Goal: Complete application form

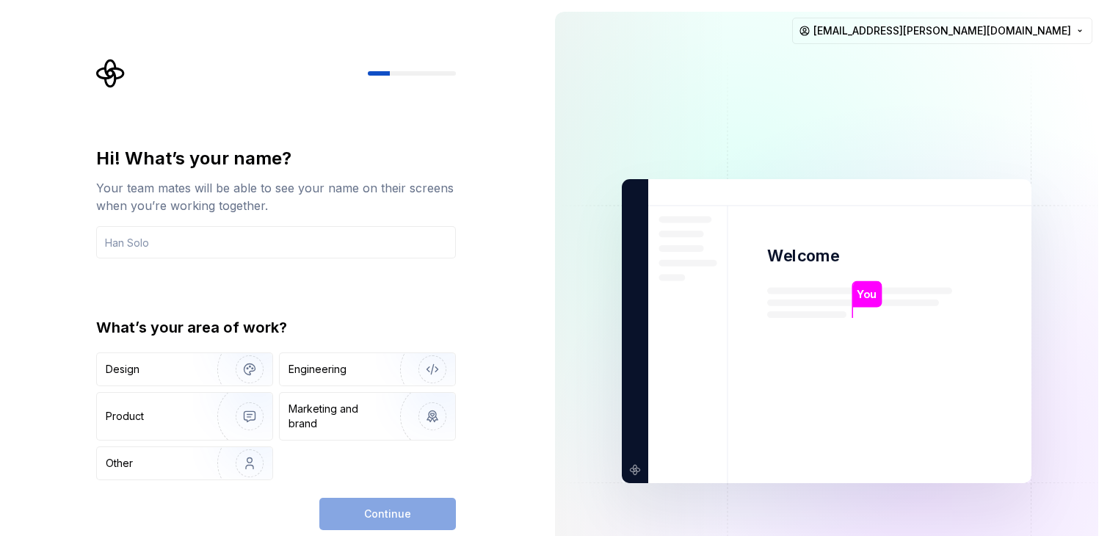
click at [193, 275] on div "Hi! What’s your name? Your team mates will be able to see your name on their sc…" at bounding box center [276, 313] width 360 height 333
click at [191, 240] on input "text" at bounding box center [276, 242] width 360 height 32
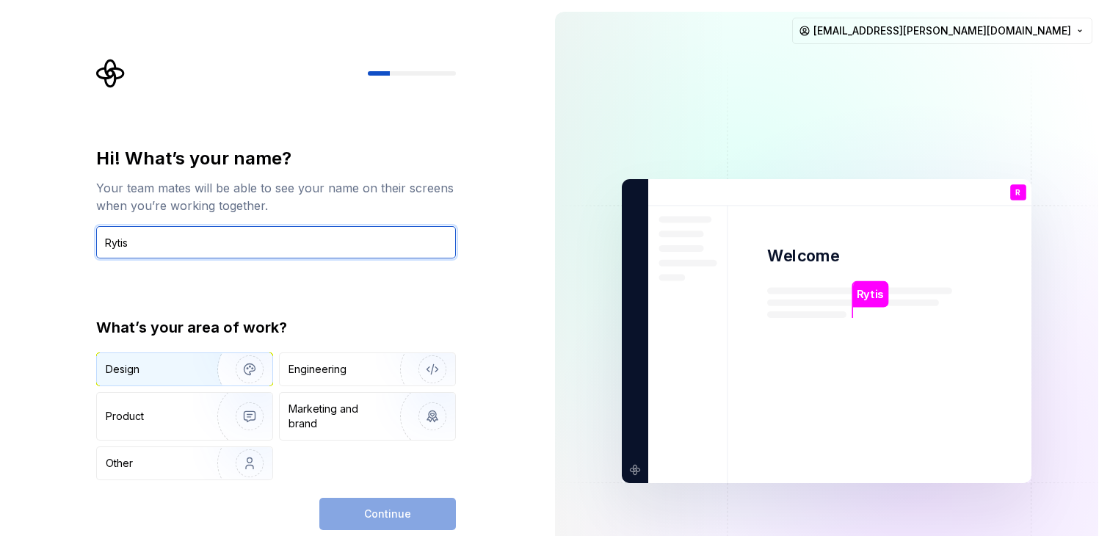
type input "Rytis"
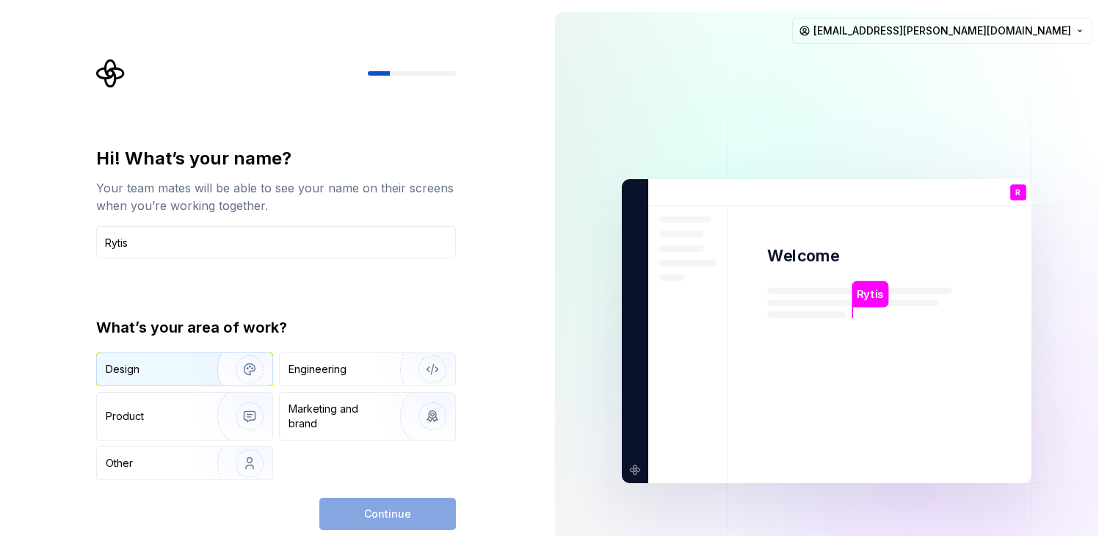
click at [206, 371] on img "button" at bounding box center [240, 369] width 94 height 98
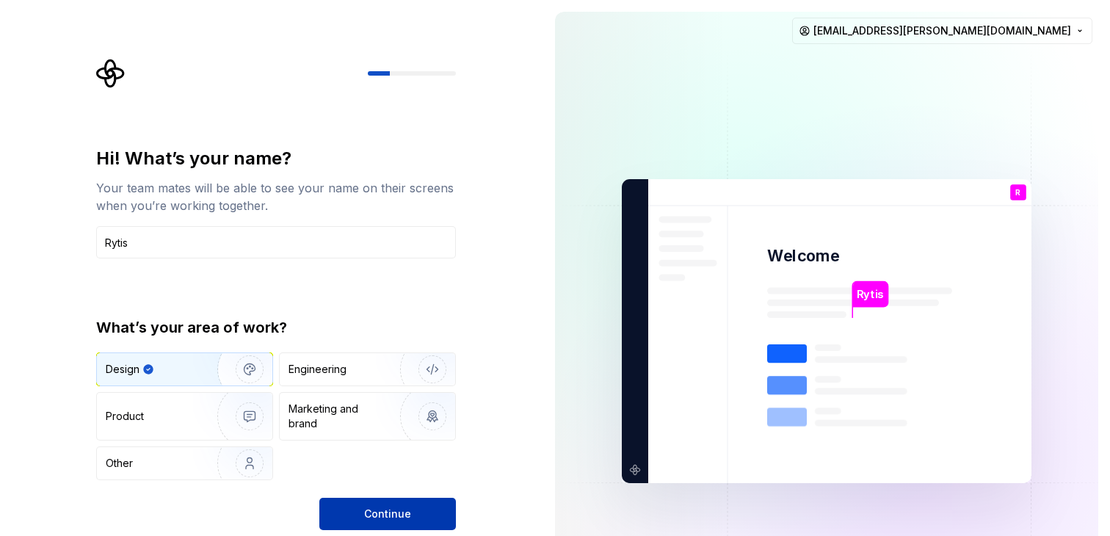
click at [410, 501] on button "Continue" at bounding box center [387, 514] width 137 height 32
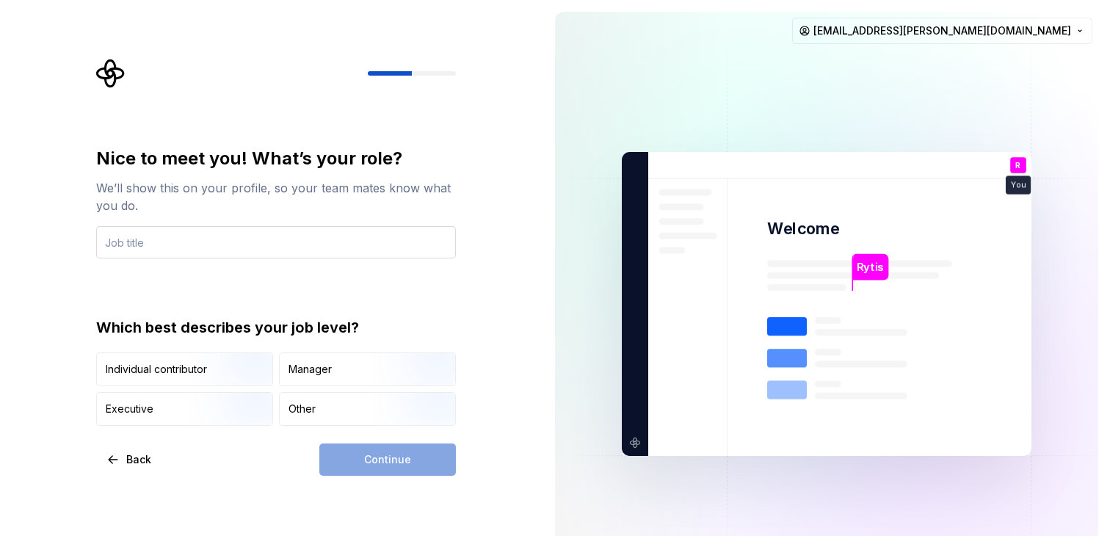
click at [310, 226] on input "text" at bounding box center [276, 242] width 360 height 32
type input "Senior Product Designer"
click at [435, 462] on div "Continue" at bounding box center [387, 459] width 137 height 32
click at [375, 459] on div "Continue" at bounding box center [387, 459] width 137 height 32
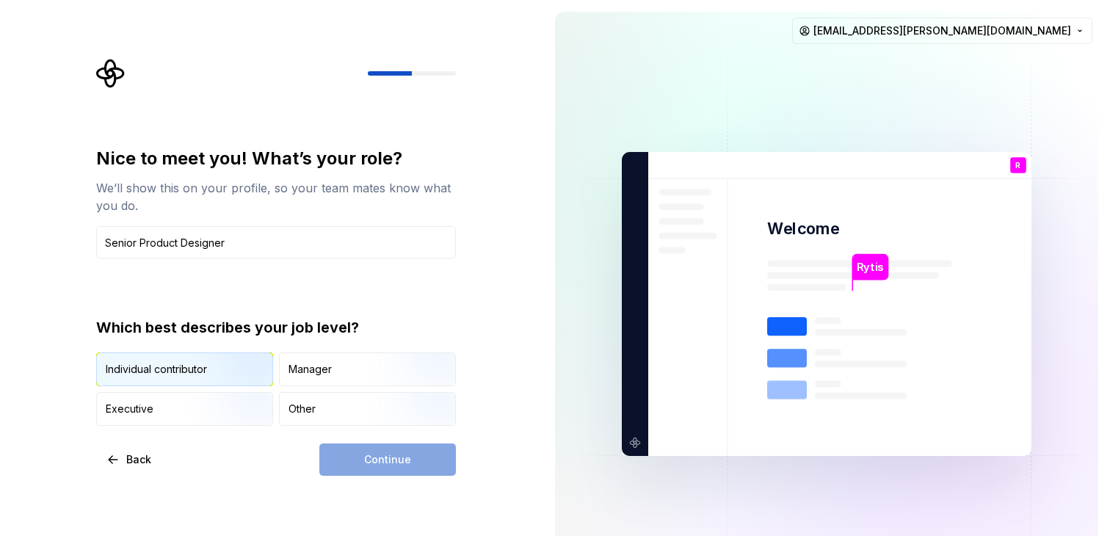
click at [211, 370] on img "button" at bounding box center [237, 387] width 94 height 98
click at [434, 467] on button "Continue" at bounding box center [387, 459] width 137 height 32
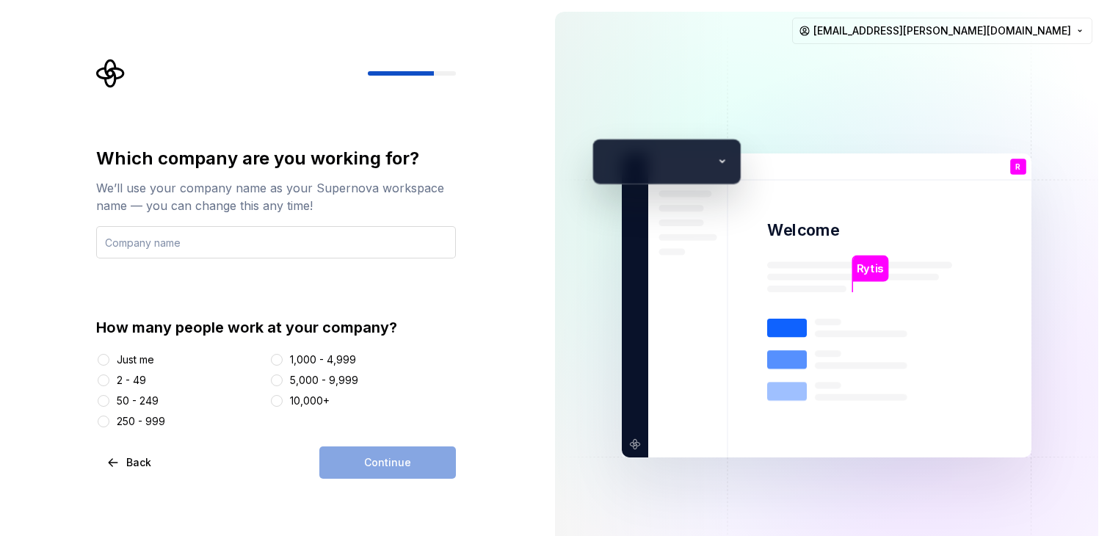
click at [219, 251] on input "text" at bounding box center [276, 242] width 360 height 32
click at [130, 361] on div "Just me" at bounding box center [135, 359] width 37 height 15
click at [109, 361] on button "Just me" at bounding box center [104, 360] width 12 height 12
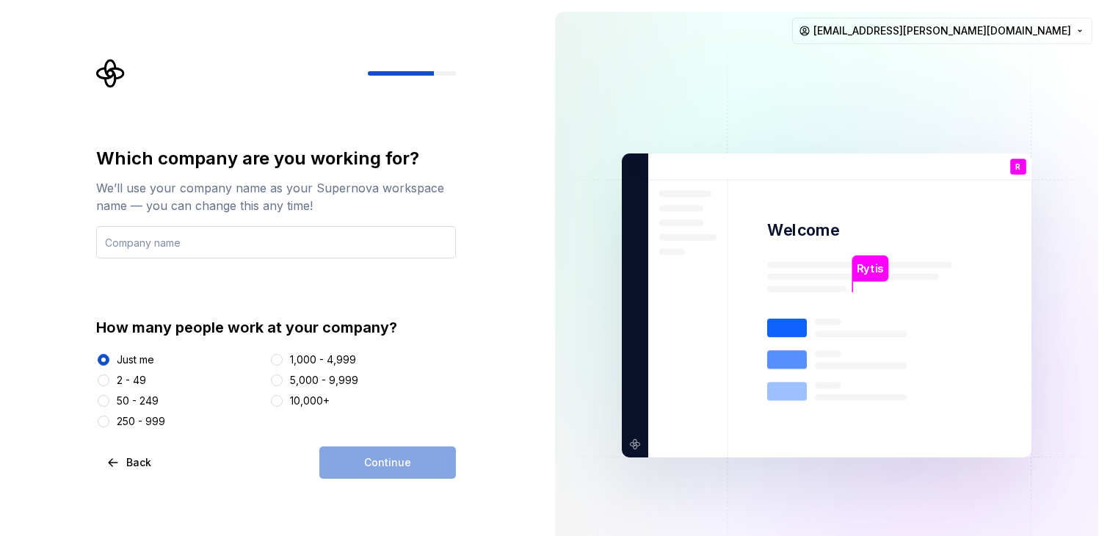
click at [206, 239] on input "text" at bounding box center [276, 242] width 360 height 32
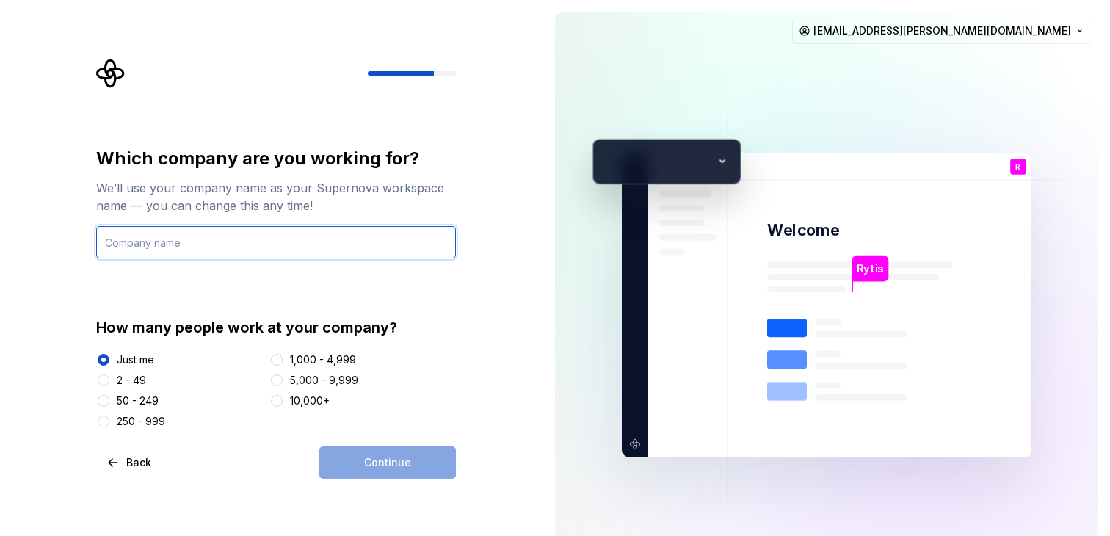
type input "i"
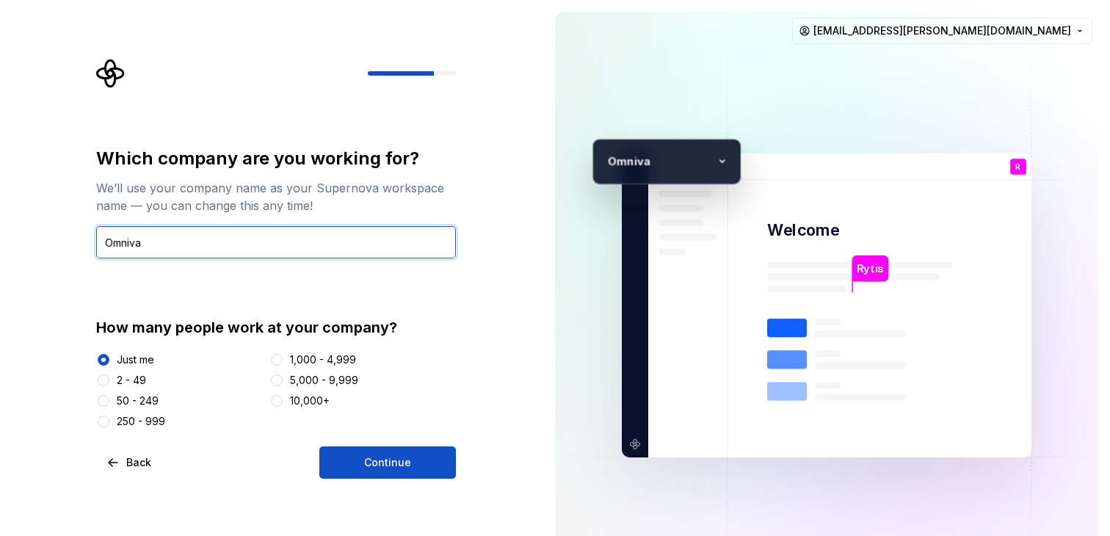
type input "Omniva"
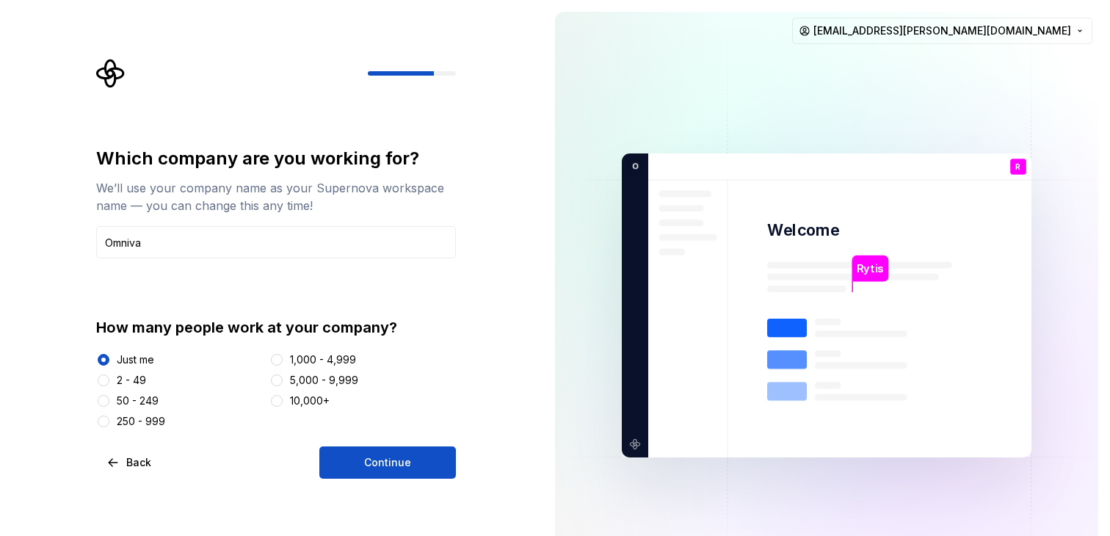
click at [429, 480] on div "Which company are you working for? We’ll use your company name as your Supernov…" at bounding box center [271, 305] width 543 height 611
click at [415, 468] on button "Continue" at bounding box center [387, 462] width 137 height 32
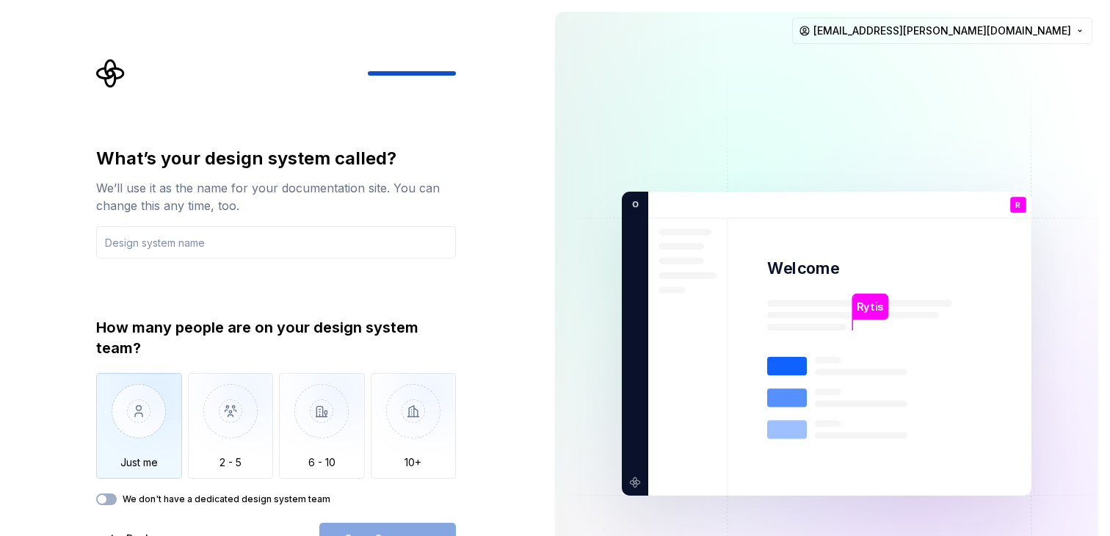
click at [174, 450] on img "button" at bounding box center [139, 422] width 86 height 98
click at [217, 265] on div "What’s your design system called? We’ll use it as the name for your documentati…" at bounding box center [276, 326] width 360 height 358
click at [217, 244] on input "text" at bounding box center [276, 242] width 360 height 32
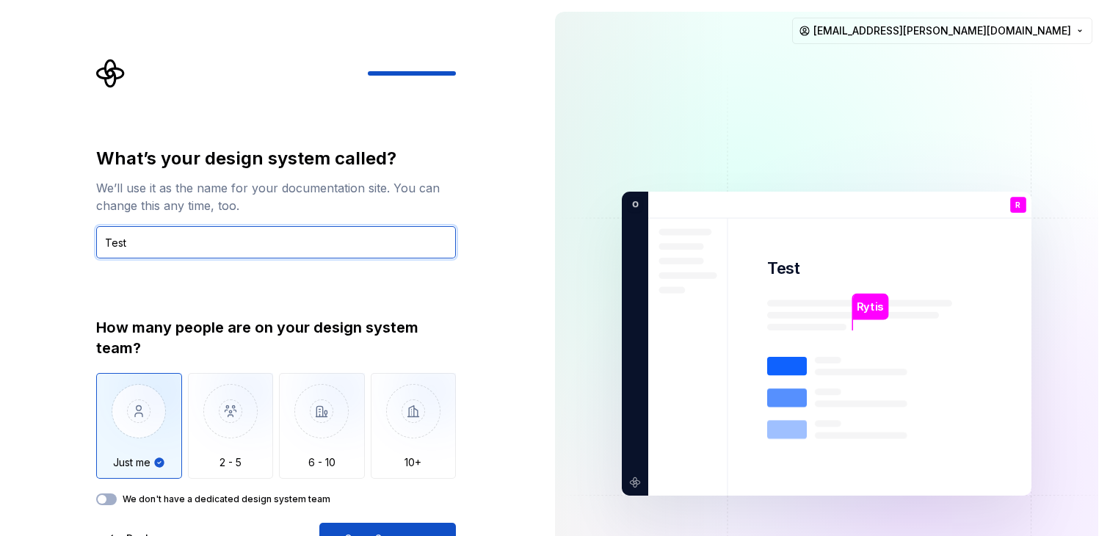
type input "Test"
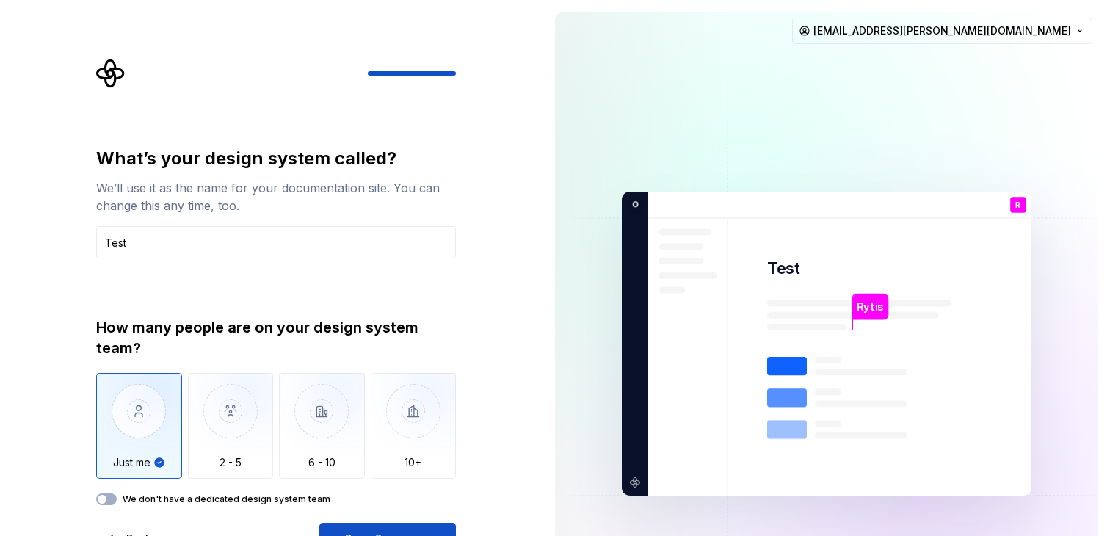
click at [385, 497] on div "We don't have a dedicated design system team" at bounding box center [276, 499] width 360 height 12
click at [389, 520] on div "What’s your design system called? We’ll use it as the name for your documentati…" at bounding box center [276, 351] width 360 height 408
click at [388, 526] on button "Open Supernova" at bounding box center [387, 539] width 137 height 32
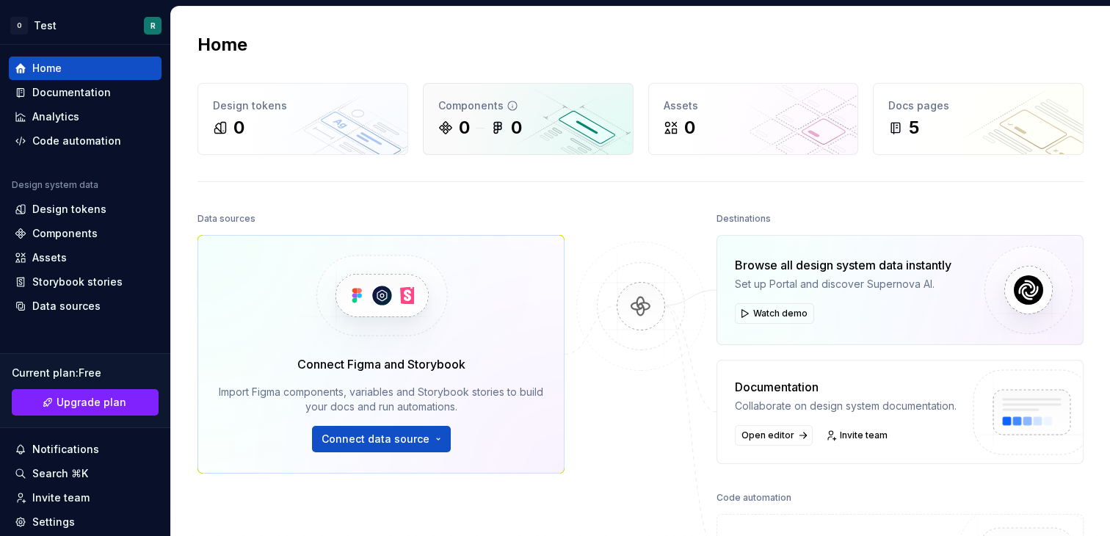
click at [572, 129] on div "0 0" at bounding box center [528, 127] width 180 height 23
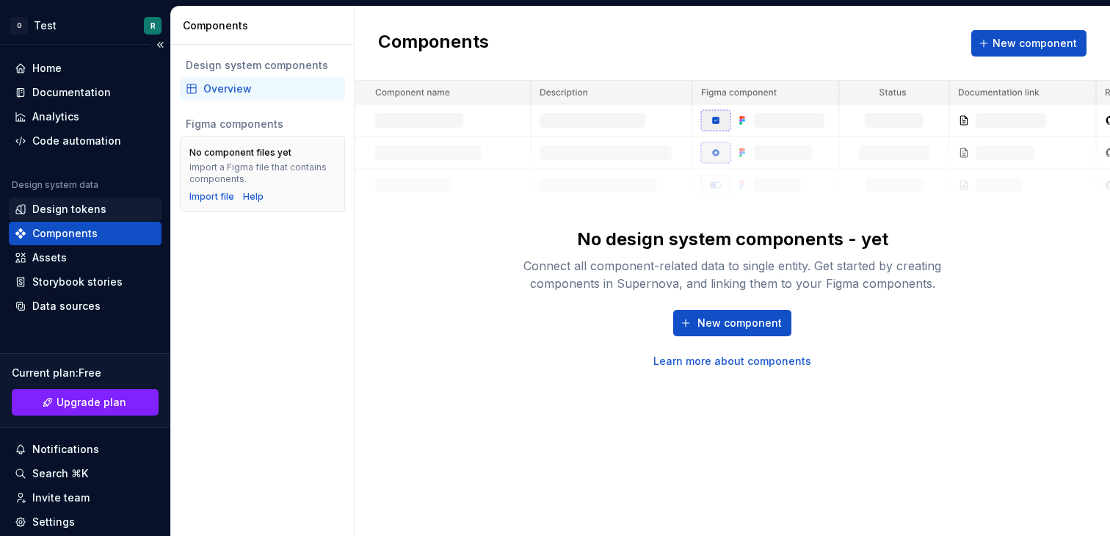
click at [63, 212] on div "Design tokens" at bounding box center [69, 209] width 74 height 15
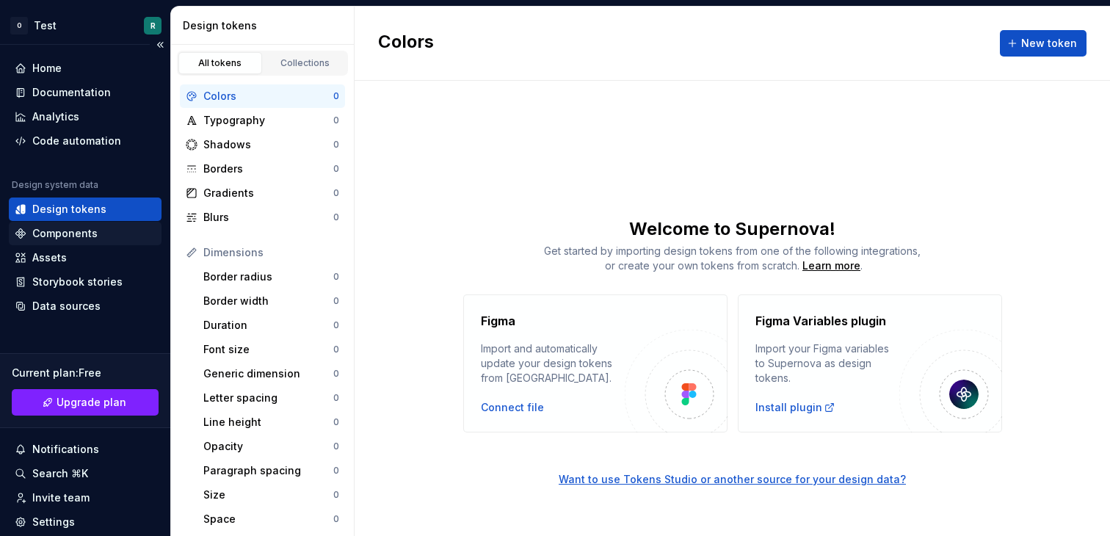
click at [63, 230] on div "Components" at bounding box center [64, 233] width 65 height 15
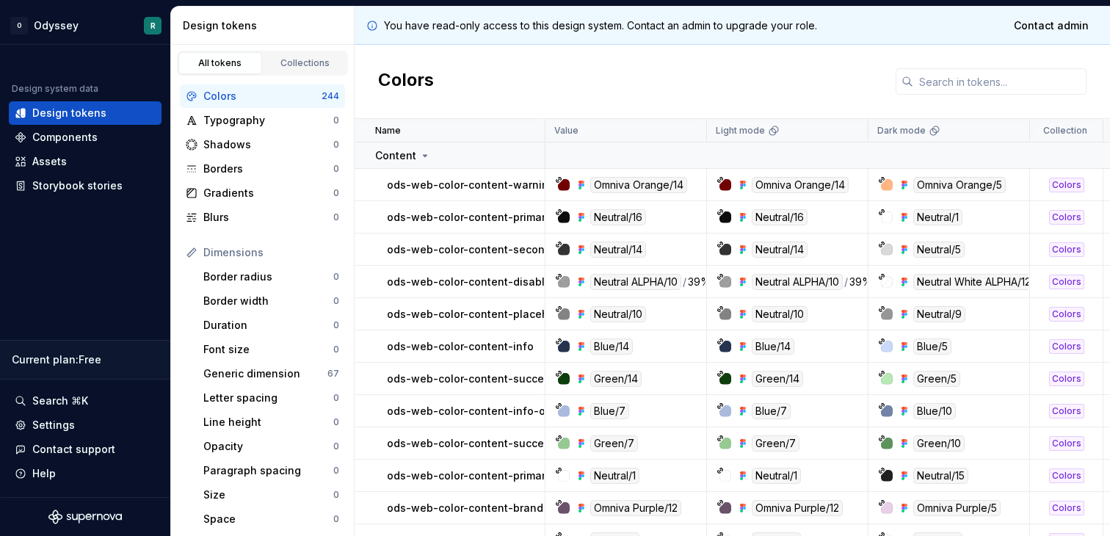
click at [826, 76] on div "Colors" at bounding box center [732, 82] width 755 height 74
click at [162, 39] on button "Collapse sidebar" at bounding box center [160, 44] width 21 height 21
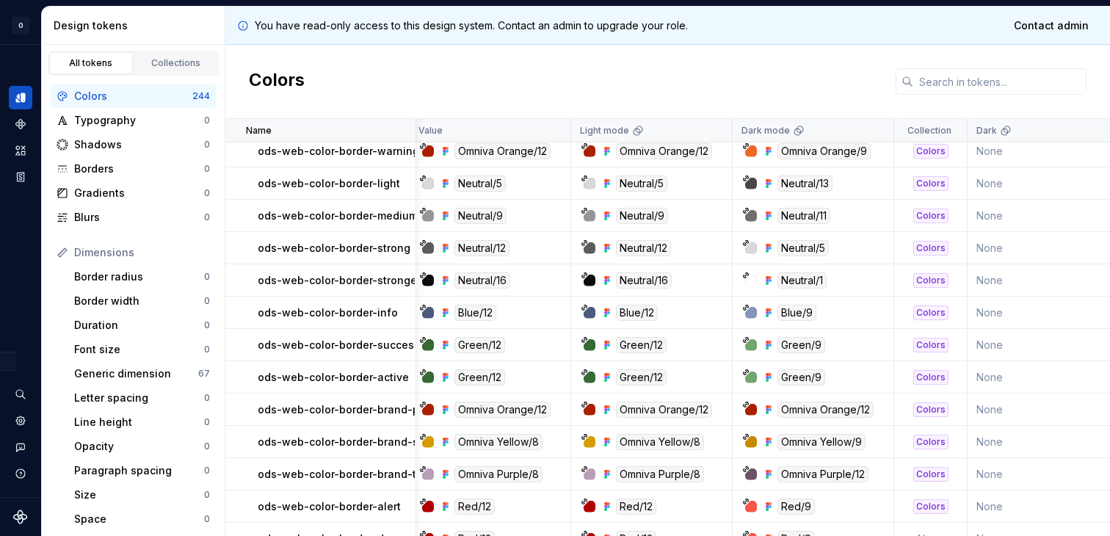
scroll to position [0, 7]
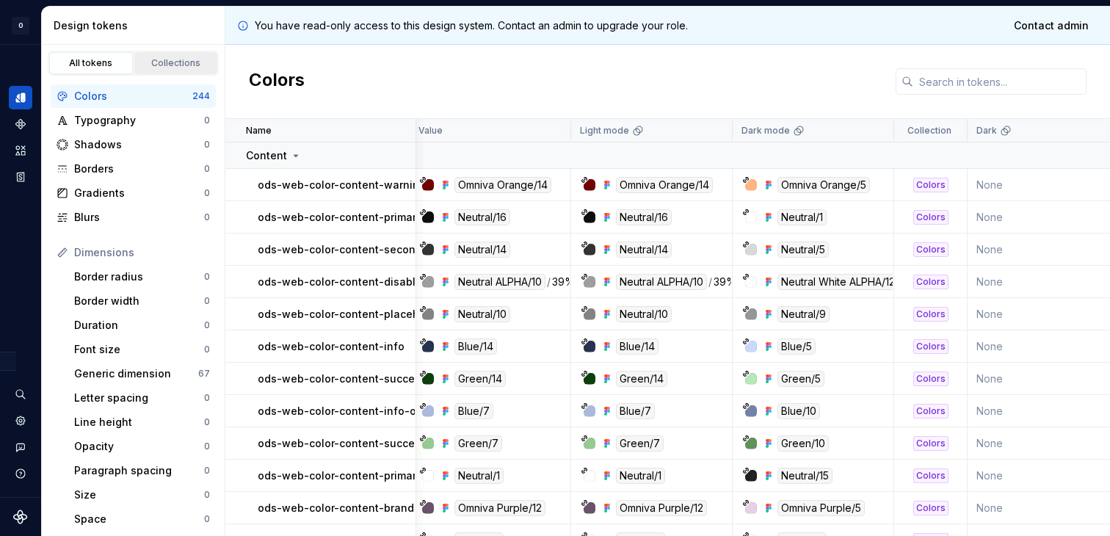
click at [156, 58] on div "Collections" at bounding box center [175, 63] width 73 height 12
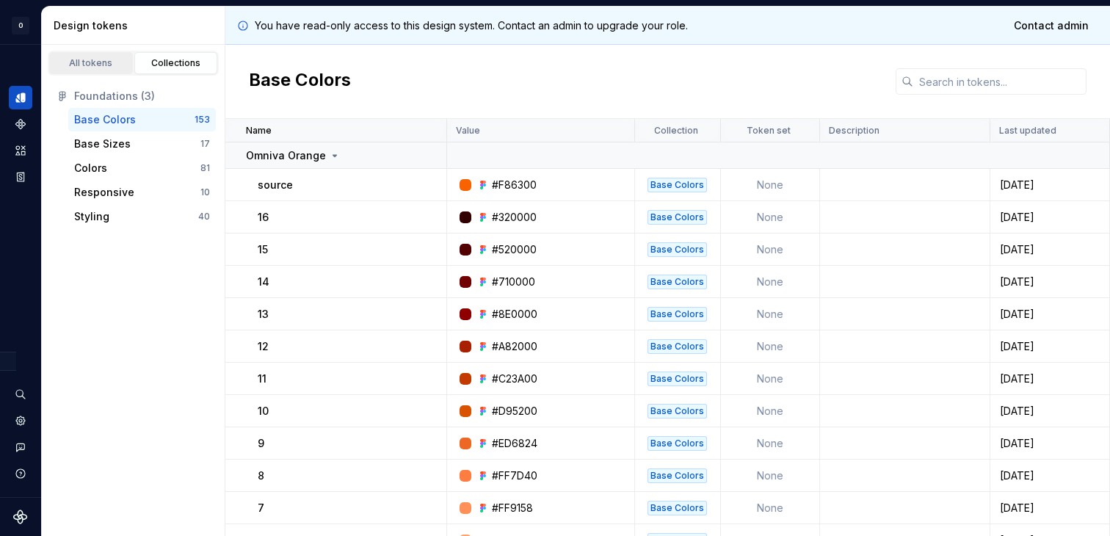
click at [107, 66] on div "All tokens" at bounding box center [90, 63] width 73 height 12
